Goal: Find contact information: Find contact information

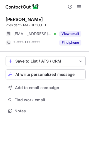
scroll to position [2, 3]
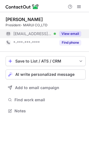
click at [20, 35] on span "***@marui-group.co.jp" at bounding box center [32, 33] width 38 height 5
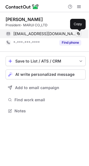
click at [78, 31] on button at bounding box center [78, 34] width 6 height 6
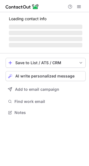
scroll to position [2, 3]
